Goal: Task Accomplishment & Management: Complete application form

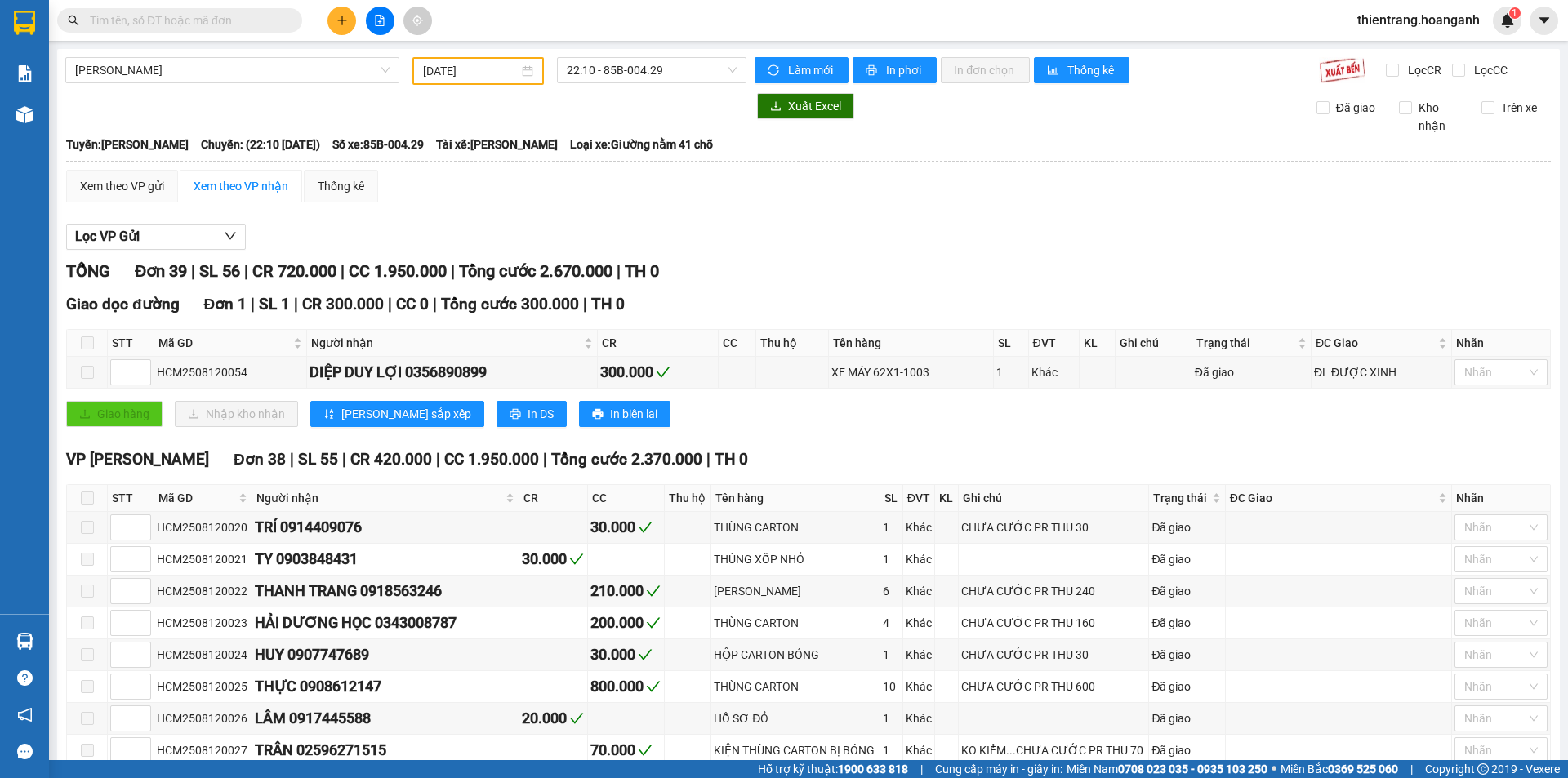
click at [268, 25] on input "text" at bounding box center [186, 20] width 193 height 18
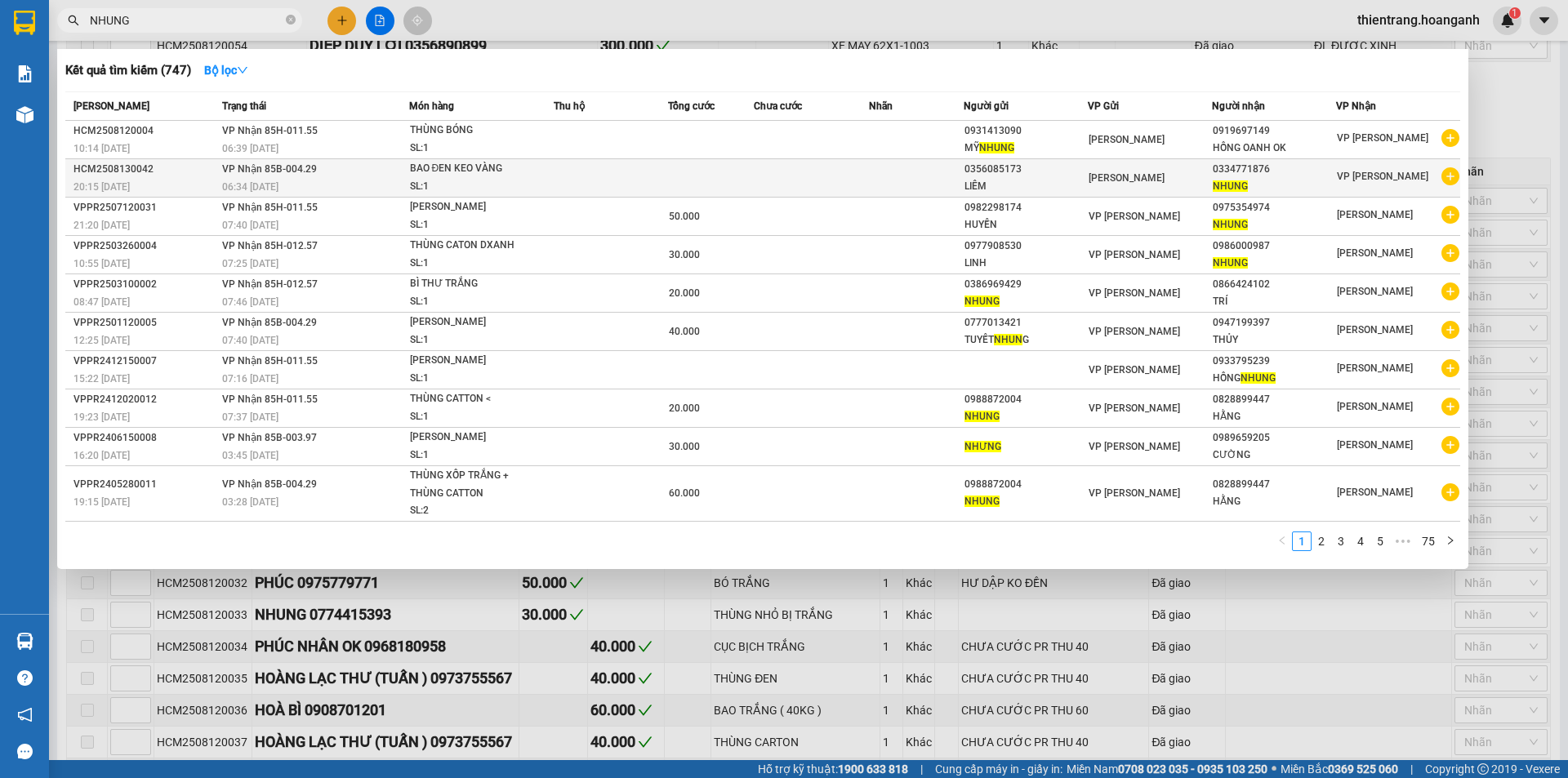
type input "NHUNG"
click at [763, 176] on td at bounding box center [811, 179] width 115 height 39
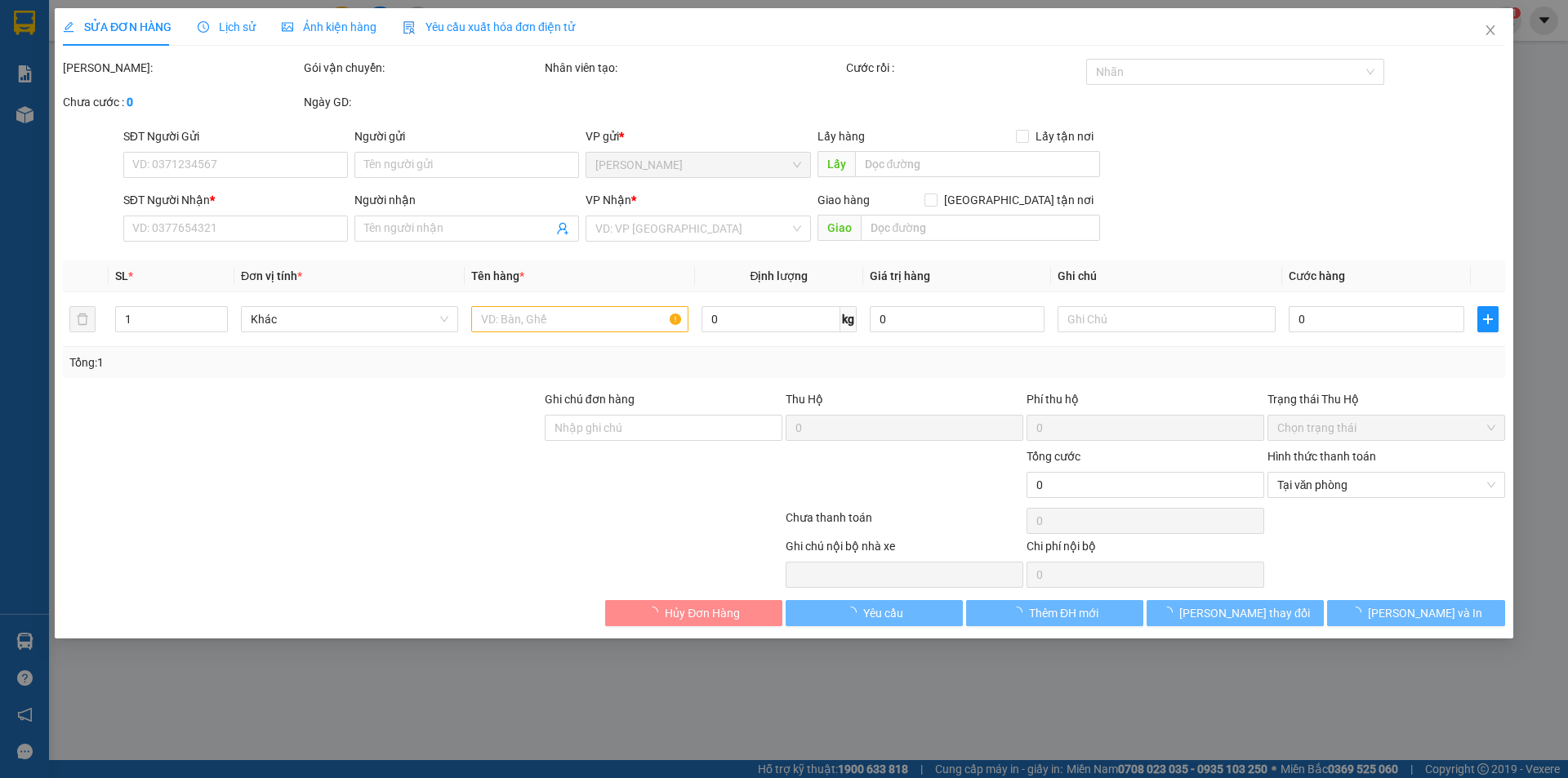
type input "0356085173"
type input "LIÊM"
type input "0334771876"
type input "NHUNG"
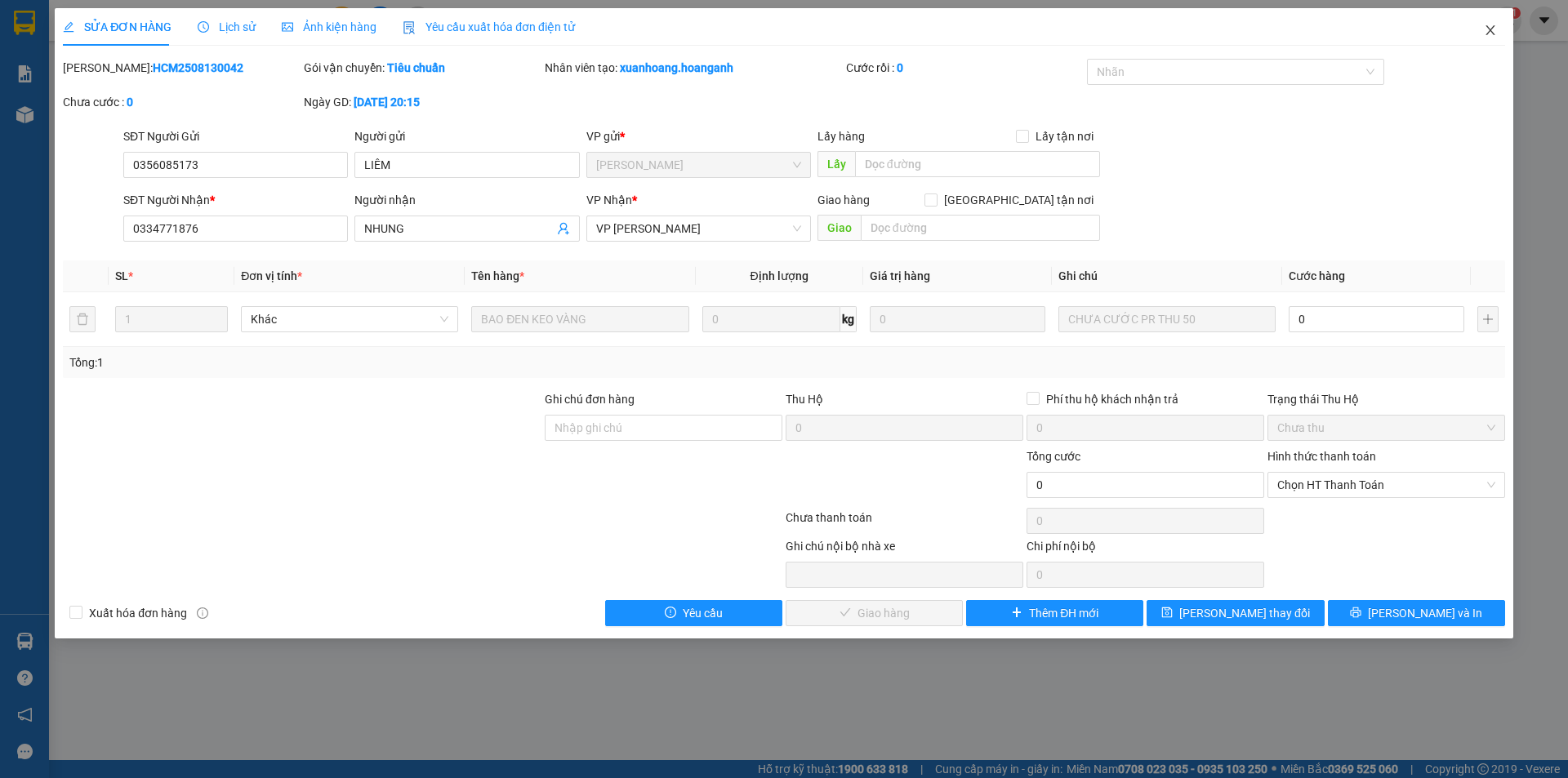
click at [1500, 26] on span "Close" at bounding box center [1490, 31] width 46 height 46
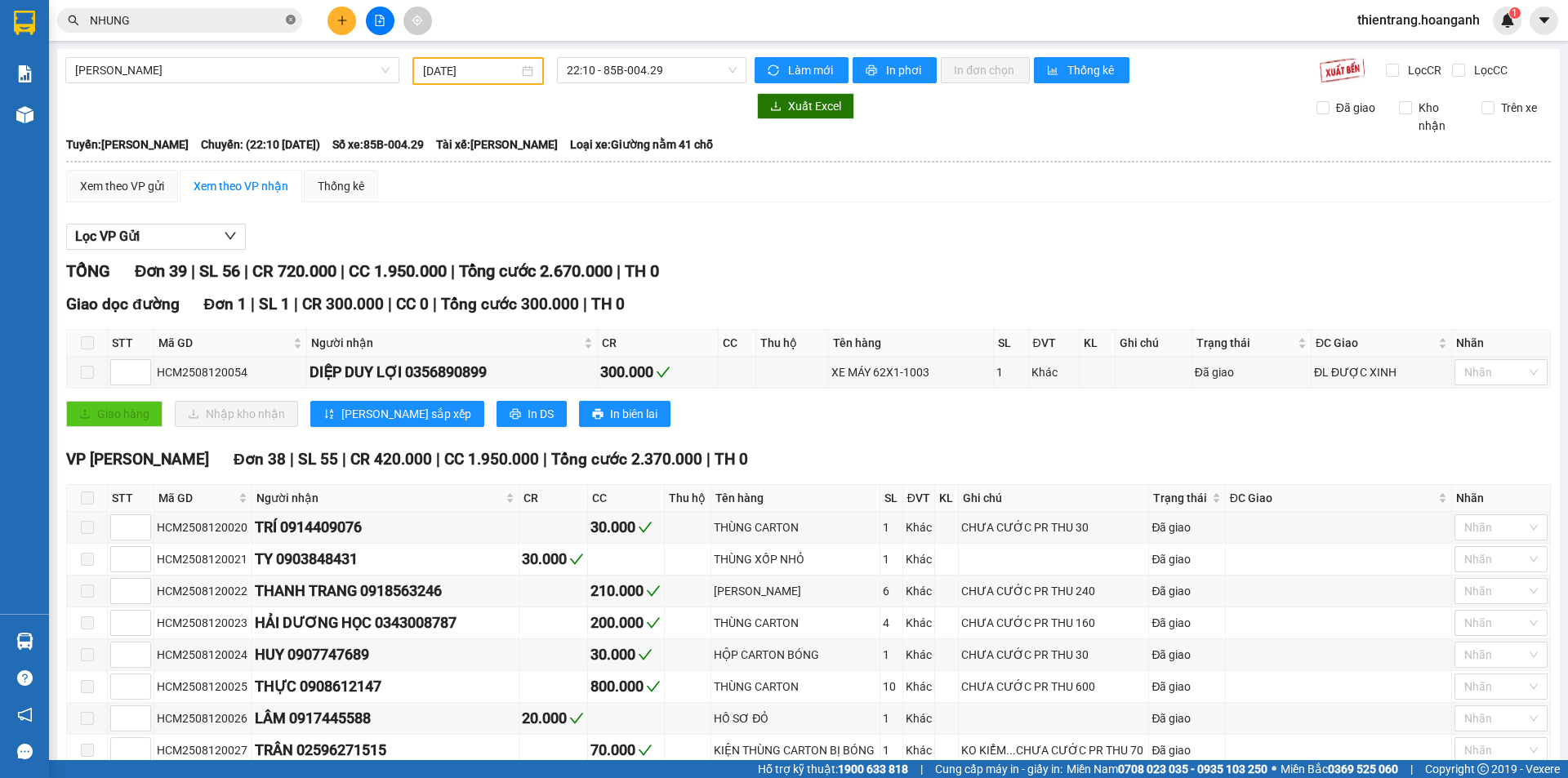
click at [291, 20] on icon "close-circle" at bounding box center [290, 19] width 10 height 10
click at [243, 30] on span at bounding box center [179, 20] width 245 height 25
click at [247, 11] on span at bounding box center [179, 20] width 245 height 25
click at [225, 17] on input "text" at bounding box center [186, 20] width 193 height 18
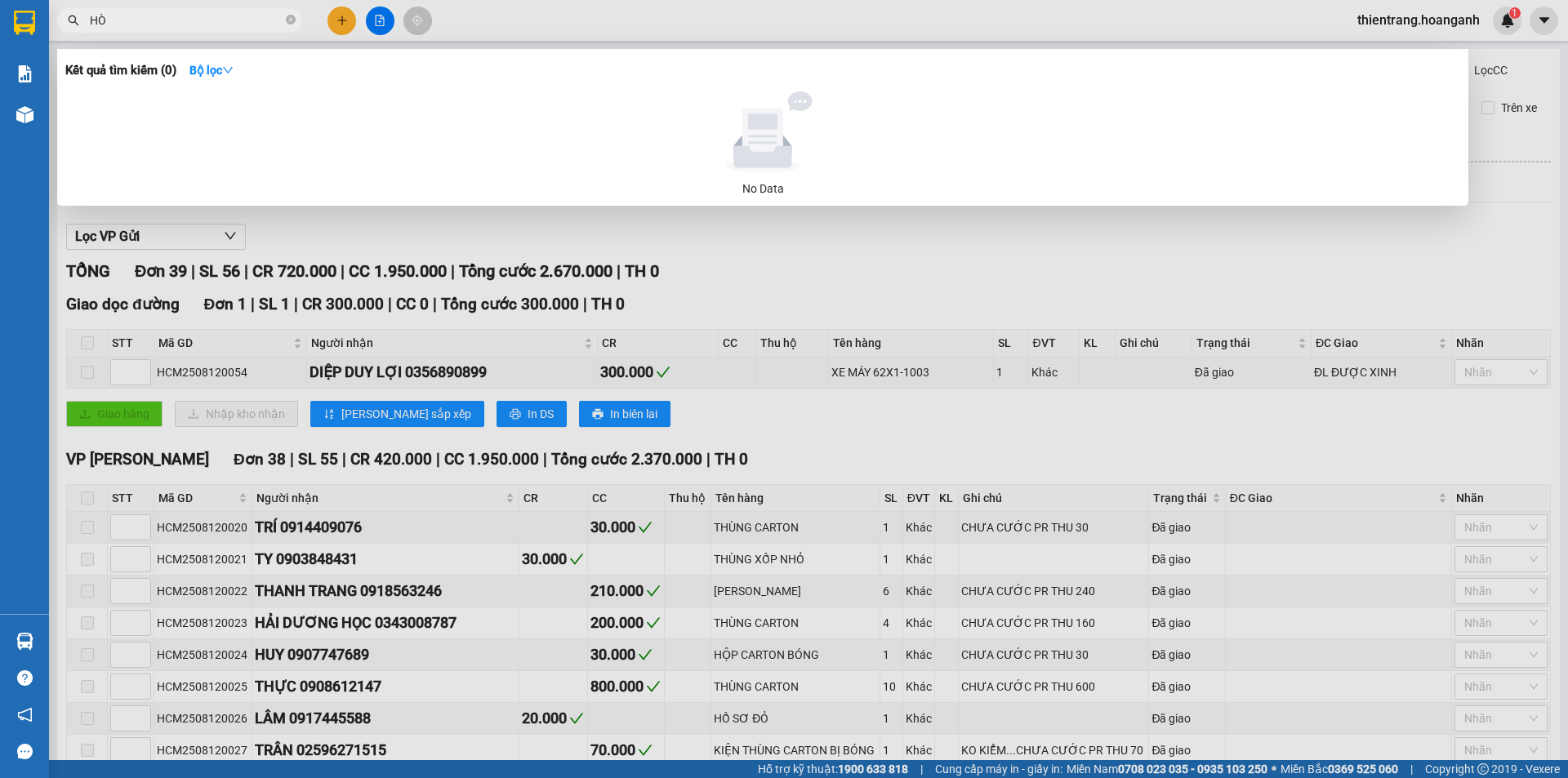
type input "H"
